Goal: Register for event/course

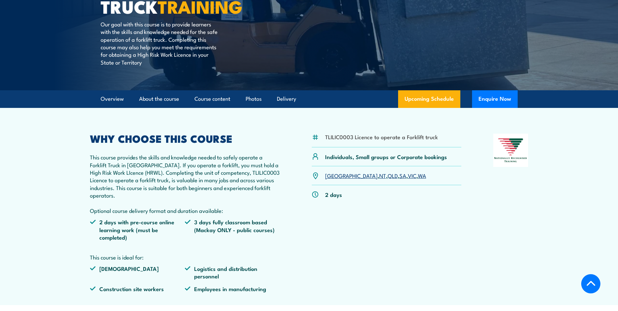
scroll to position [130, 0]
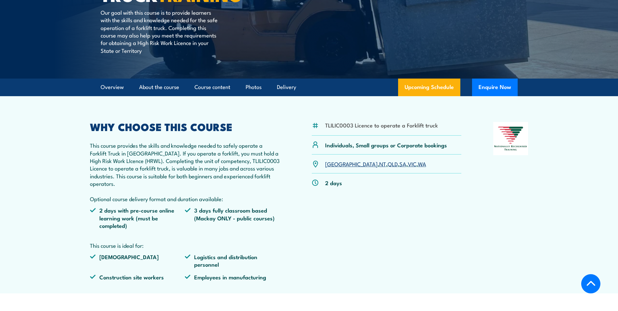
click at [418, 166] on link "WA" at bounding box center [422, 164] width 8 height 8
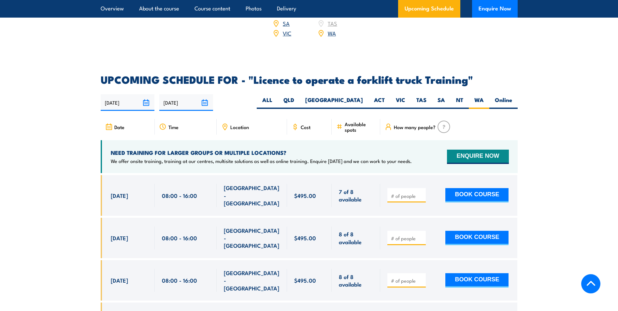
scroll to position [1025, 0]
click at [558, 194] on section "UPCOMING SCHEDULE FOR - "Licence to operate a forklift truck Training" 21/08/20…" at bounding box center [309, 299] width 618 height 448
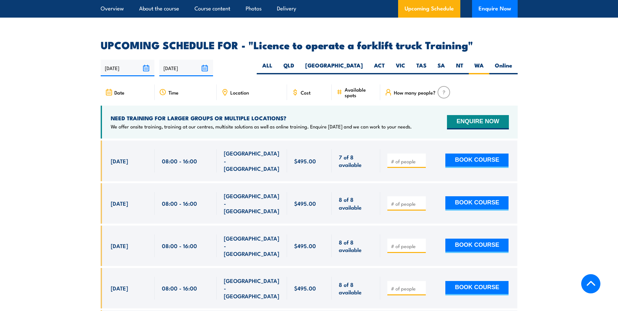
scroll to position [1058, 0]
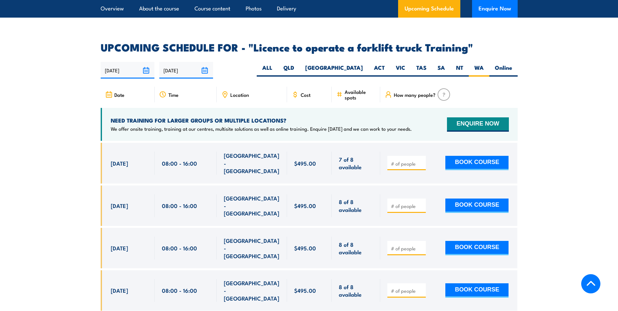
click at [397, 160] on input "number" at bounding box center [407, 163] width 33 height 7
type input "1"
click at [423, 160] on input "1" at bounding box center [407, 163] width 33 height 7
click at [423, 121] on div "NEED TRAINING FOR LARGER GROUPS OR MULTIPLE LOCATIONS? We offer onsite training…" at bounding box center [309, 124] width 417 height 33
click at [582, 134] on section "UPCOMING SCHEDULE FOR - "Licence to operate a forklift truck Training" 21/08/20…" at bounding box center [309, 266] width 618 height 448
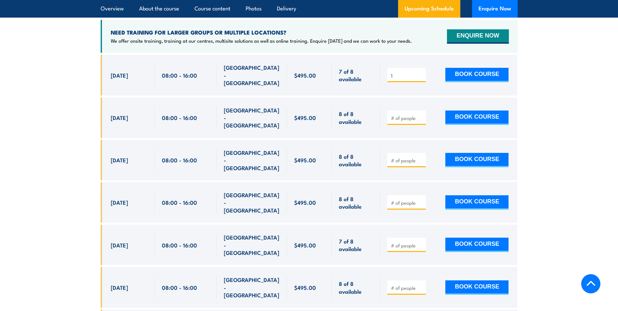
scroll to position [1090, 0]
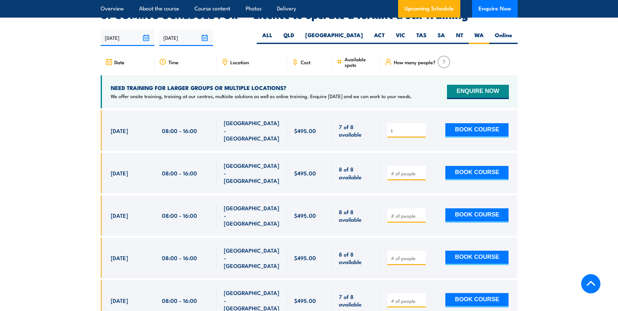
click at [97, 216] on section "UPCOMING SCHEDULE FOR - "Licence to operate a forklift truck Training" 21/08/20…" at bounding box center [309, 234] width 618 height 448
click at [313, 211] on span "$495.00" at bounding box center [305, 214] width 22 height 7
click at [117, 211] on span "[DATE]" at bounding box center [119, 214] width 17 height 7
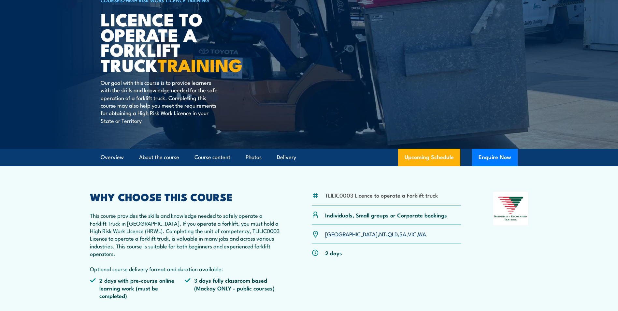
scroll to position [130, 0]
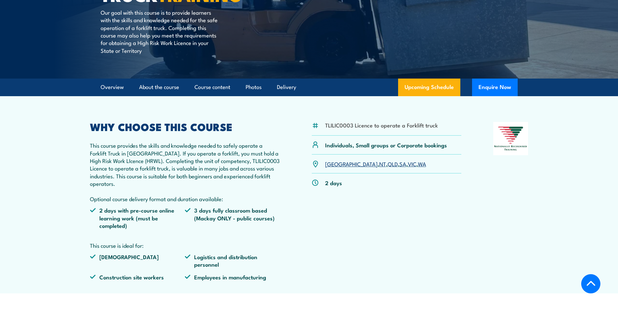
click at [262, 214] on li "3 days fully classroom based (Mackay ONLY - public courses)" at bounding box center [232, 217] width 95 height 23
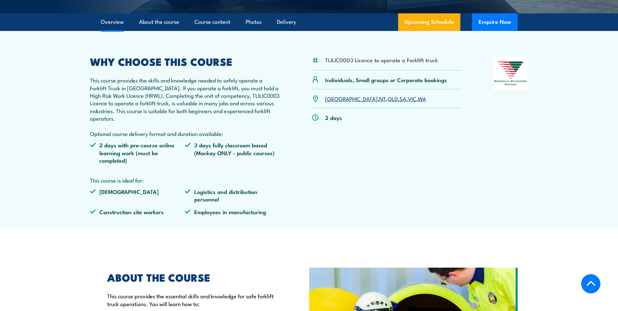
scroll to position [358, 0]
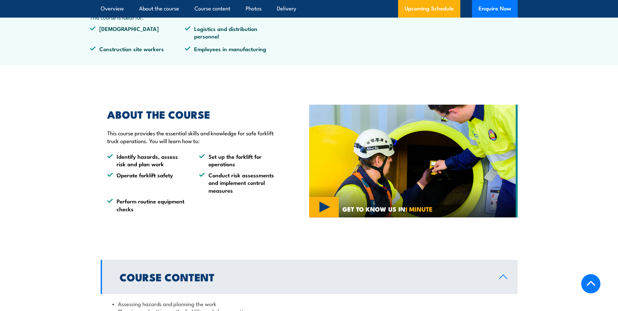
click at [279, 204] on ul "Identify hazards, assess risk and plan work Set up the forklift for operations …" at bounding box center [193, 182] width 172 height 60
click at [282, 202] on div "ABOUT THE COURSE This course provides the essential skills and knowledge for sa…" at bounding box center [205, 161] width 208 height 136
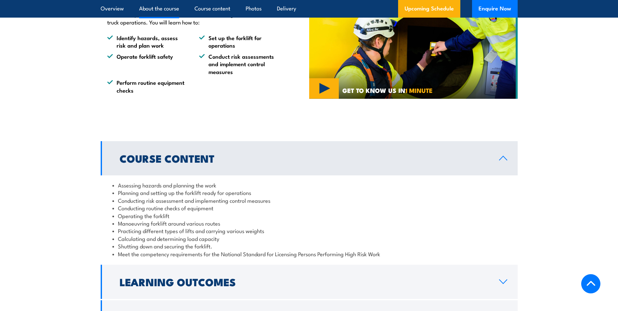
scroll to position [489, 0]
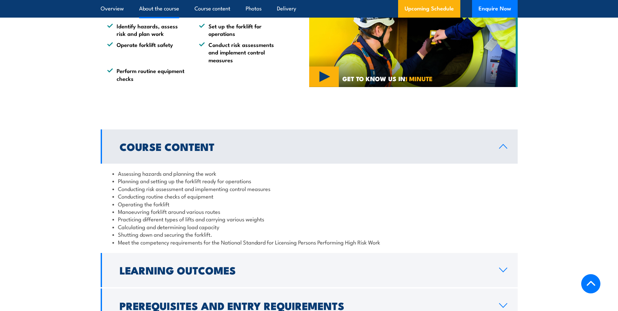
click at [324, 222] on li "Practicing different types of lifts and carrying various weights" at bounding box center [309, 218] width 394 height 7
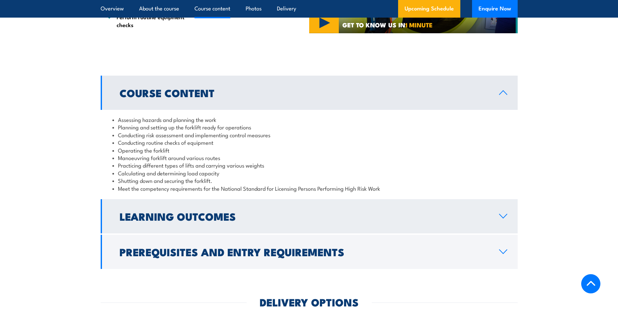
scroll to position [554, 0]
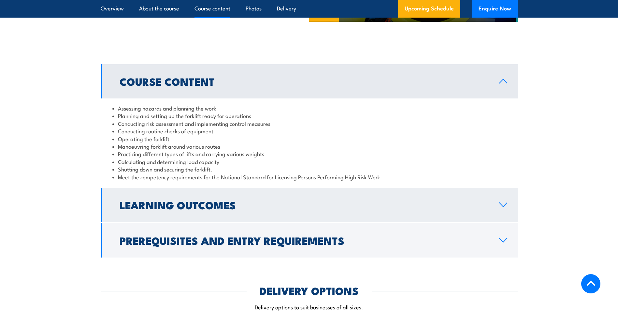
click at [304, 206] on h2 "Learning Outcomes" at bounding box center [304, 204] width 369 height 9
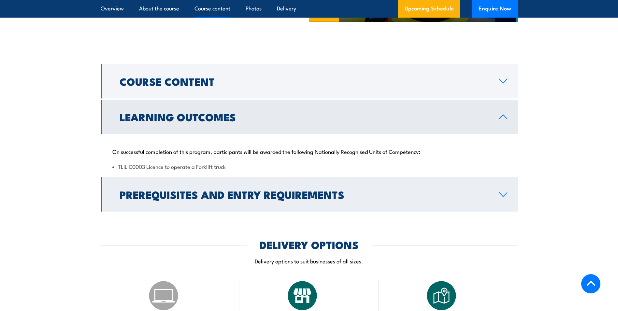
click at [294, 191] on h2 "Prerequisites and Entry Requirements" at bounding box center [304, 194] width 369 height 9
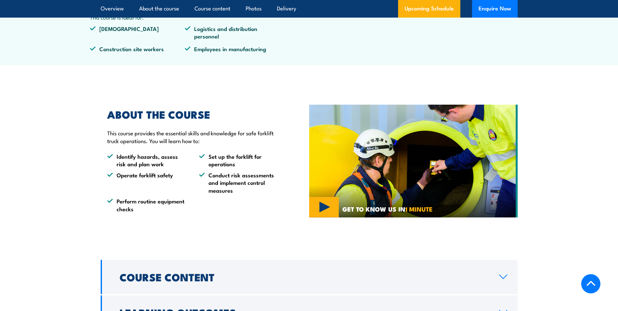
scroll to position [195, 0]
